Goal: Navigation & Orientation: Find specific page/section

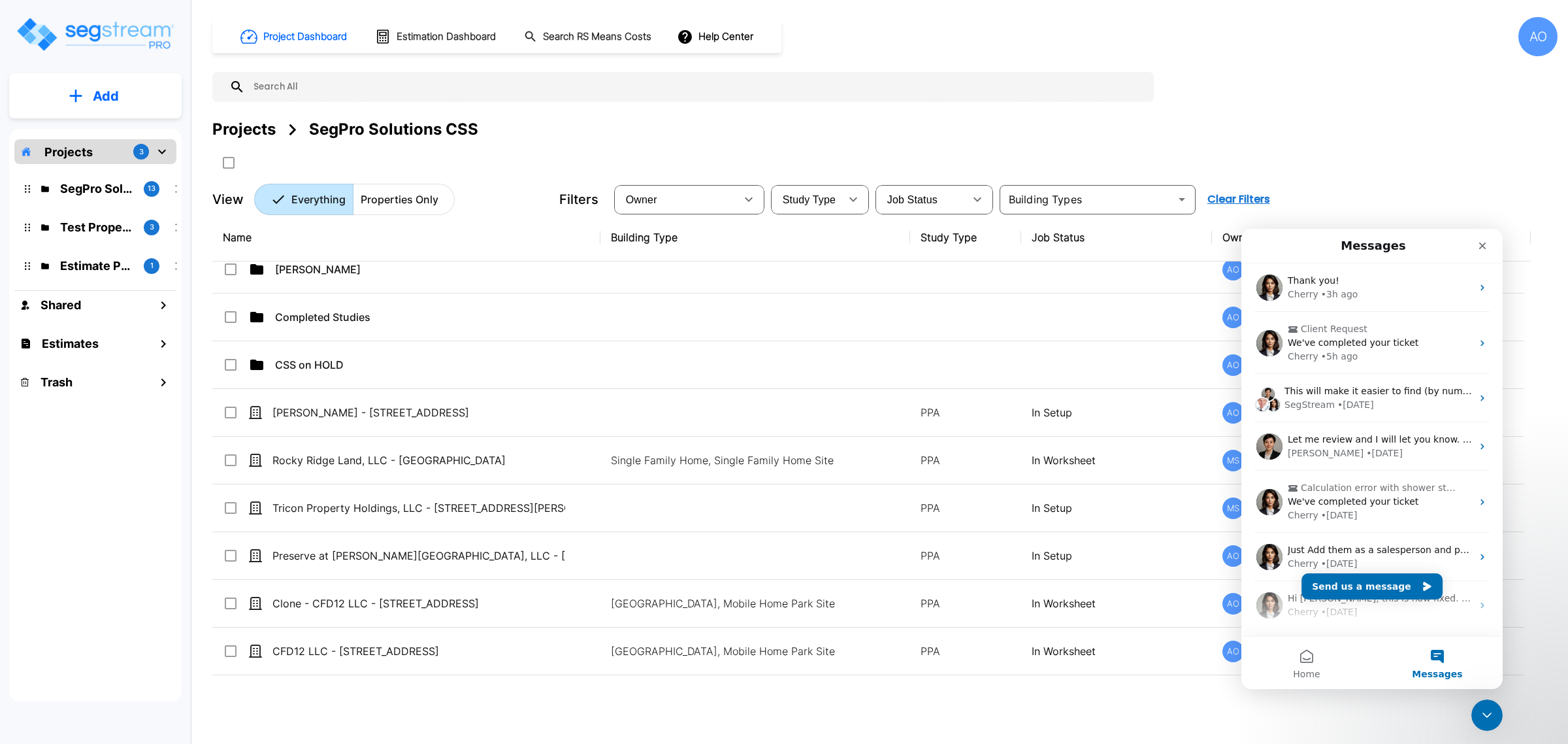
scroll to position [204, 0]
